Goal: Transaction & Acquisition: Purchase product/service

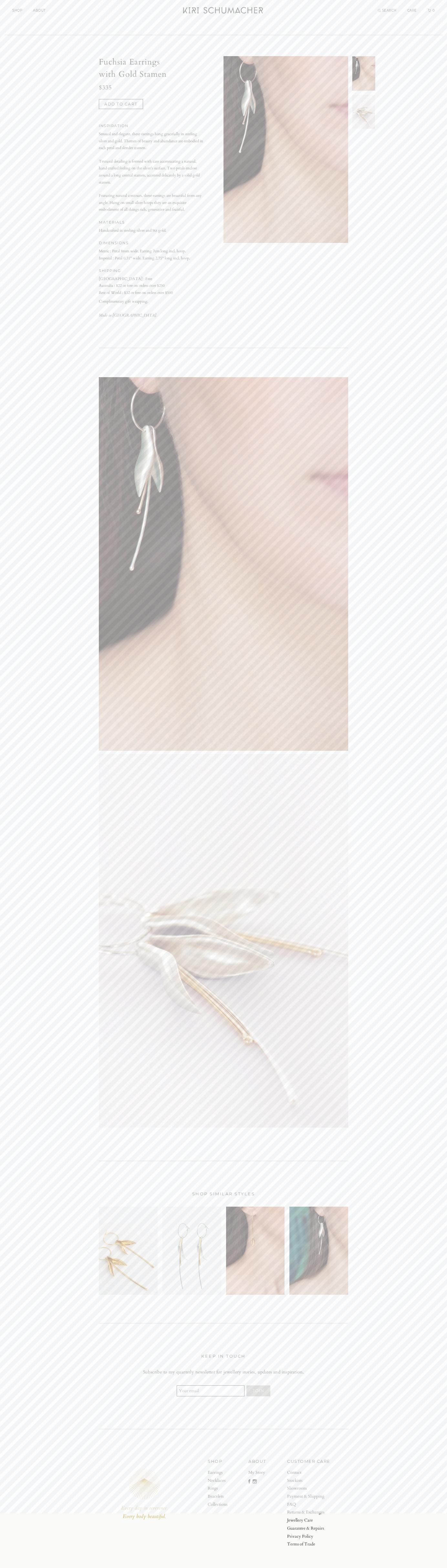
click at [121, 104] on button "Add to cart" at bounding box center [121, 104] width 44 height 10
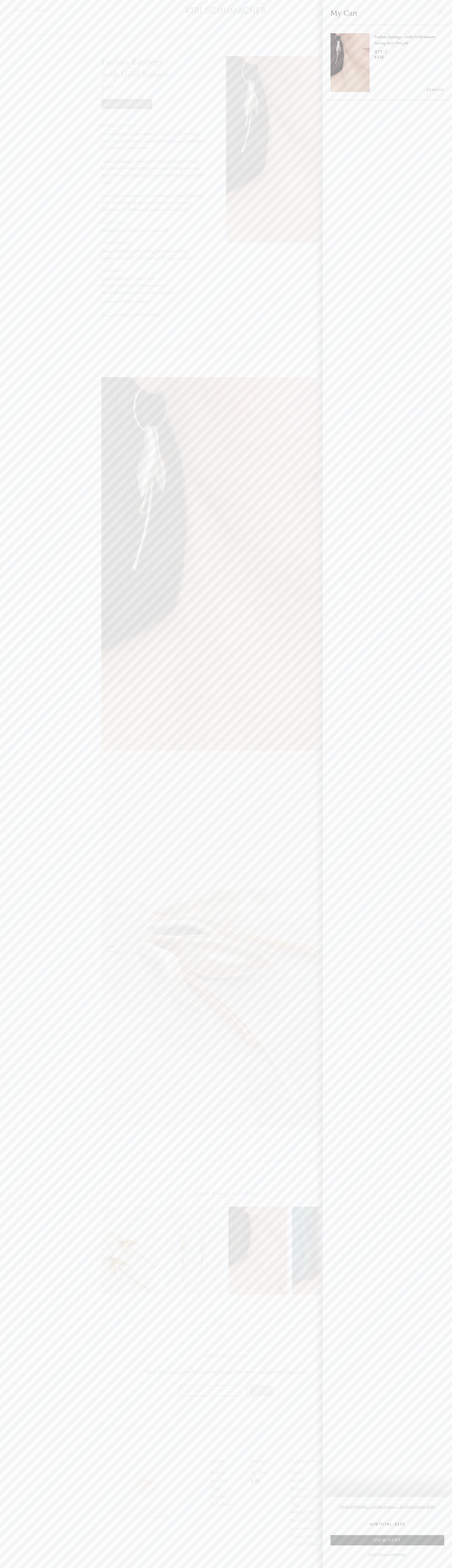
click at [387, 1540] on link "VIEW CART" at bounding box center [387, 1540] width 114 height 10
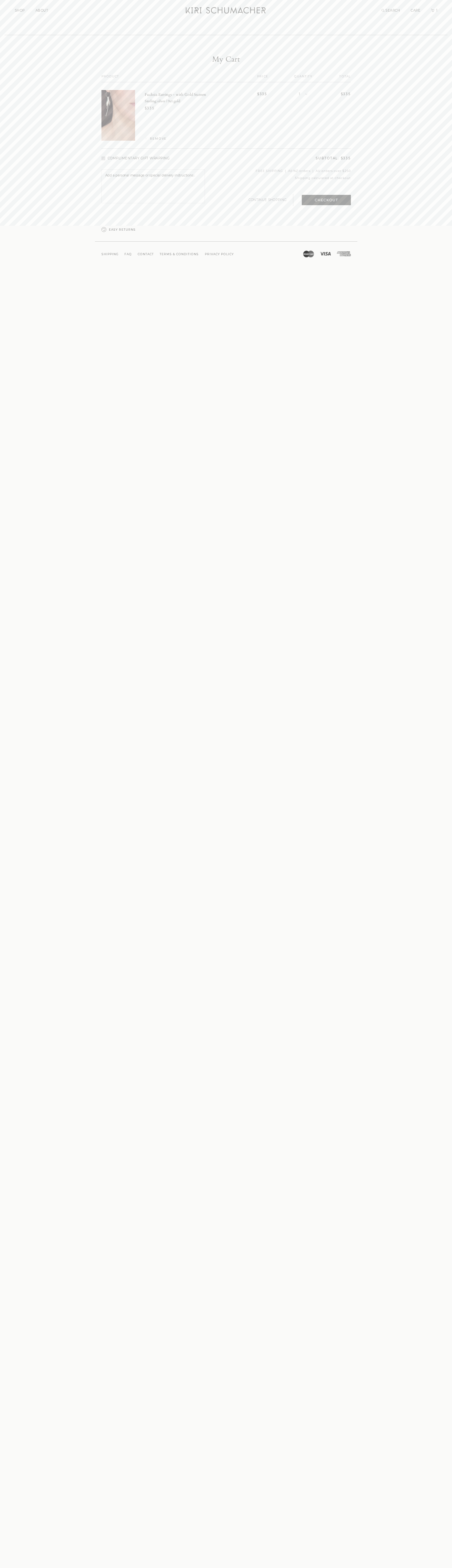
click at [326, 200] on button "Checkout" at bounding box center [326, 200] width 49 height 10
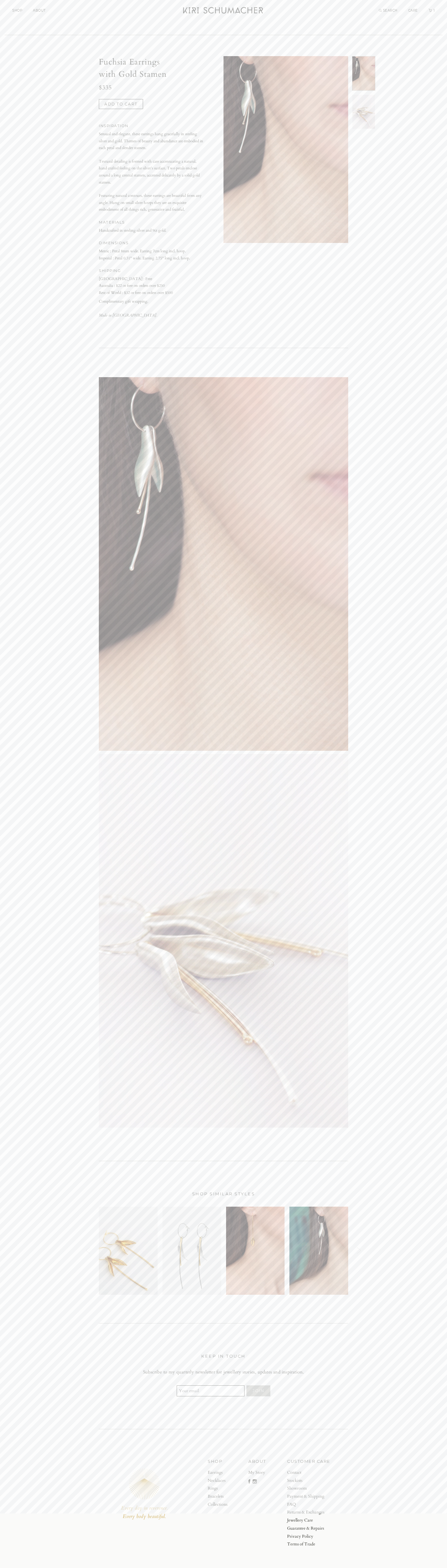
click at [430, 10] on icon "Cart" at bounding box center [429, 10] width 3 height 3
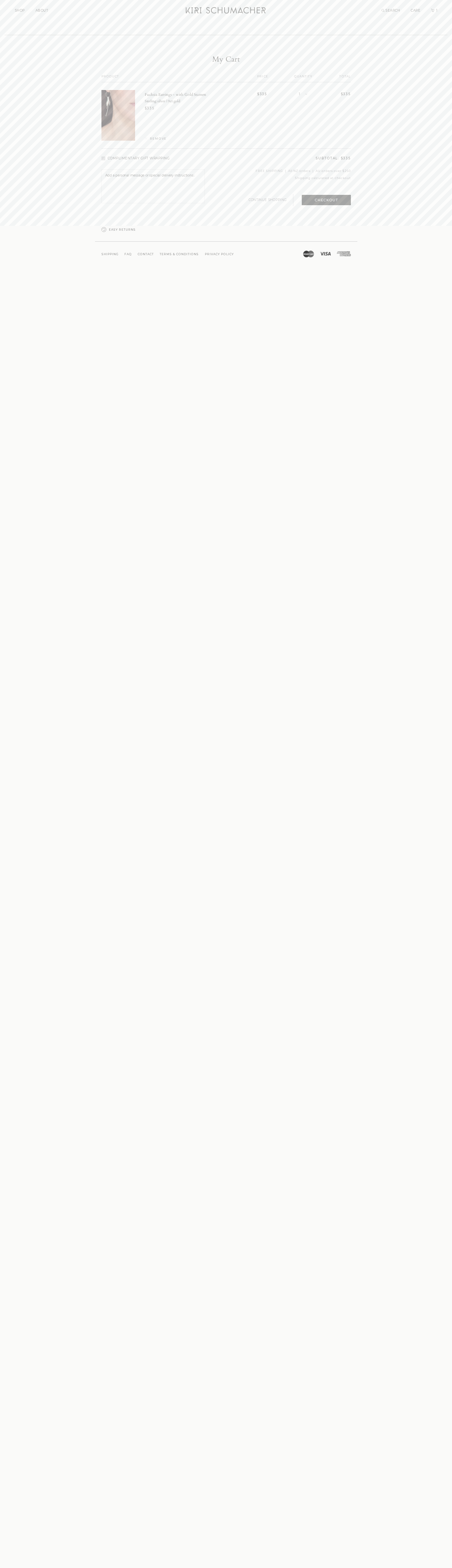
click at [155, 139] on span "REMOVE" at bounding box center [158, 139] width 17 height 4
